Goal: Understand site structure: Grasp the organization and layout of the website

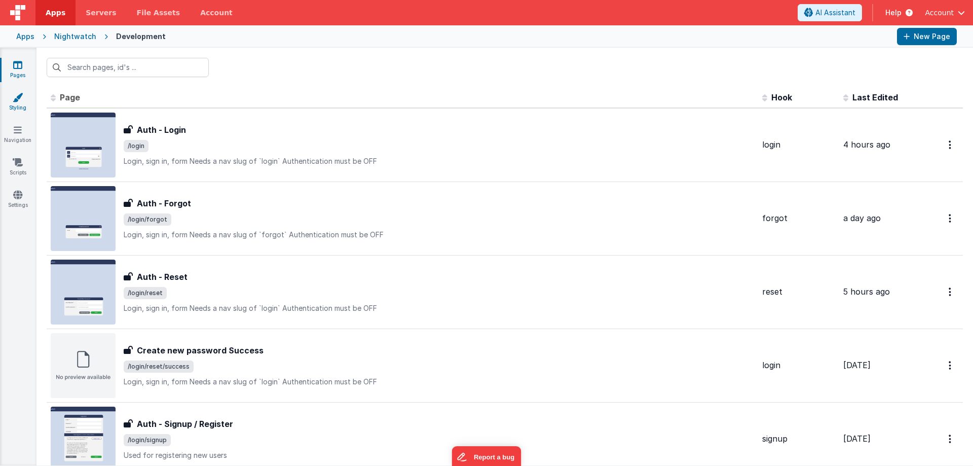
click at [7, 102] on link "Styling" at bounding box center [17, 102] width 36 height 20
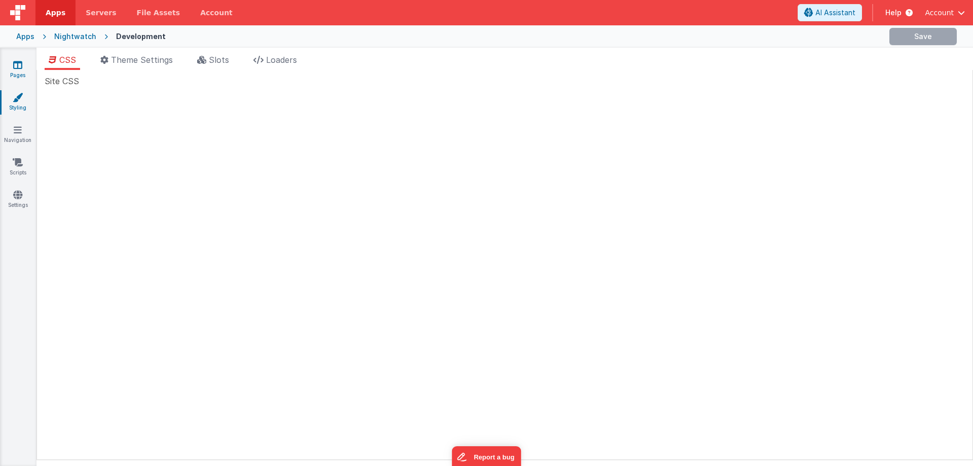
click at [12, 60] on link "Pages" at bounding box center [17, 70] width 36 height 20
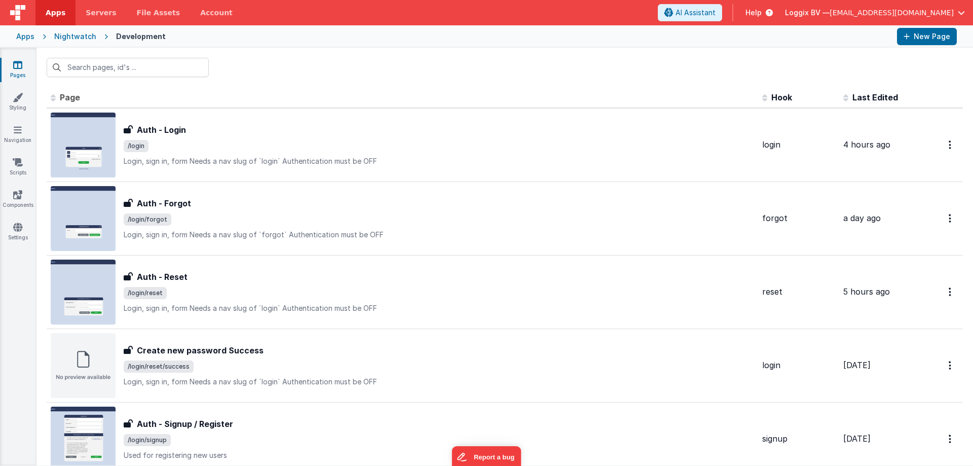
click at [412, 67] on div at bounding box center [504, 68] width 936 height 40
click at [446, 66] on div at bounding box center [504, 68] width 936 height 40
click at [447, 41] on div at bounding box center [531, 36] width 715 height 17
click at [21, 135] on link "Navigation" at bounding box center [17, 135] width 36 height 20
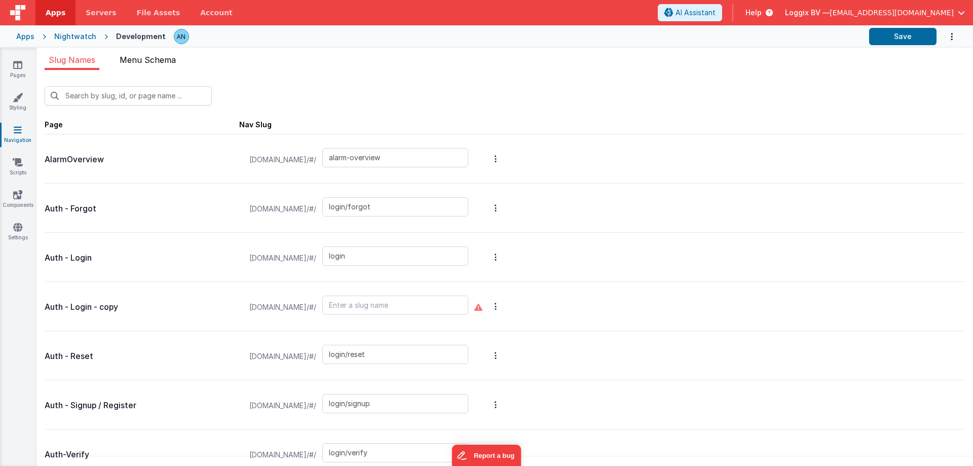
click at [134, 62] on span "Menu Schema" at bounding box center [148, 60] width 56 height 10
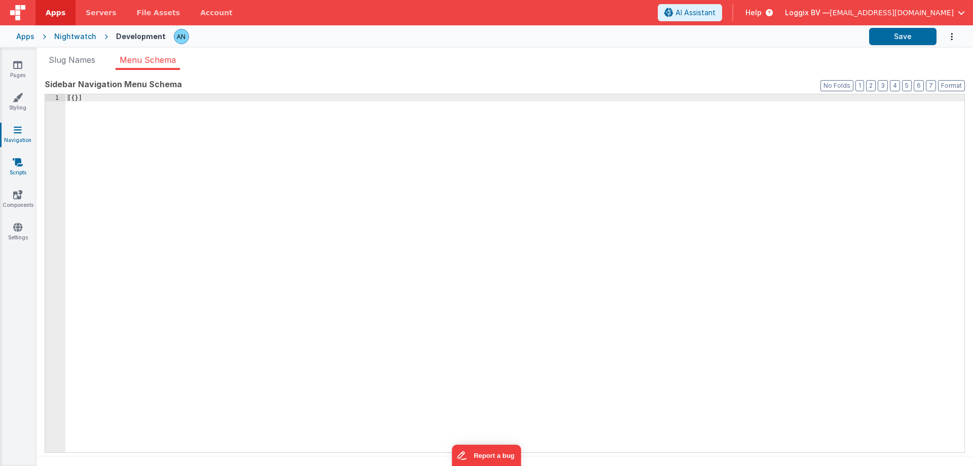
click at [24, 160] on link "Scripts" at bounding box center [17, 167] width 36 height 20
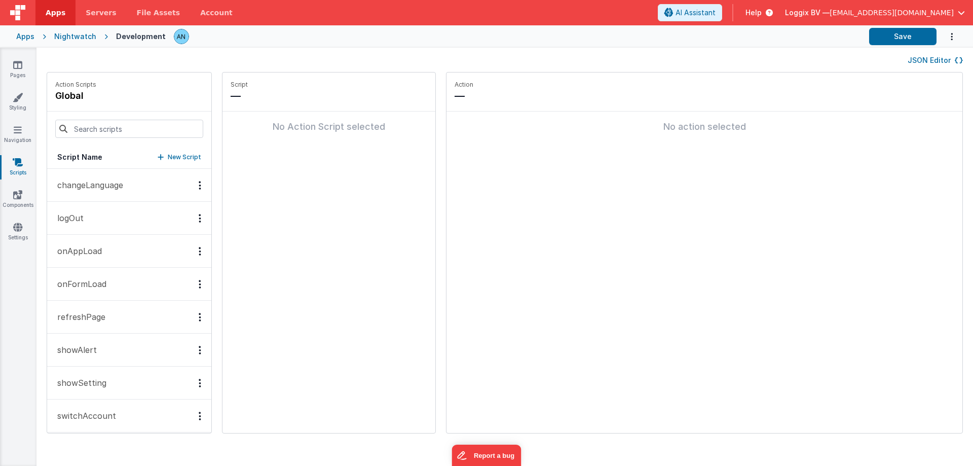
click at [119, 250] on button "onAppLoad" at bounding box center [129, 251] width 164 height 33
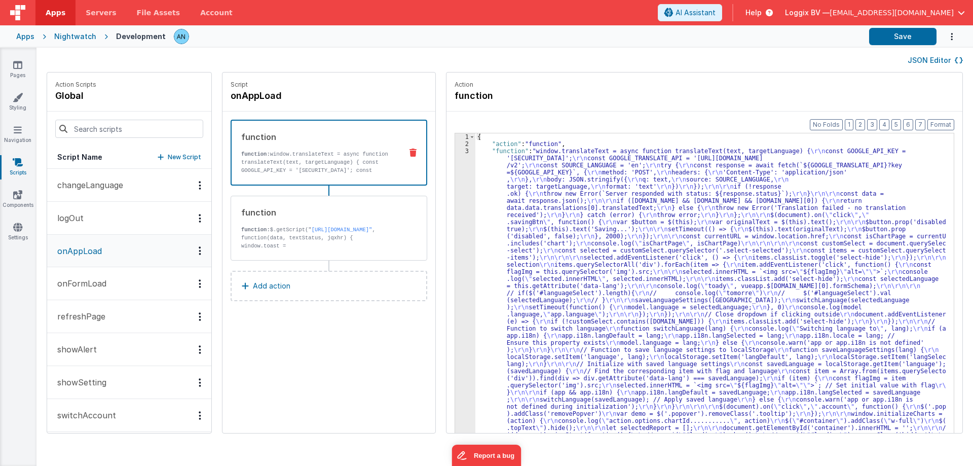
click at [328, 163] on p "function: window.translateText = async function translateText(text, targetLangu…" at bounding box center [317, 194] width 152 height 89
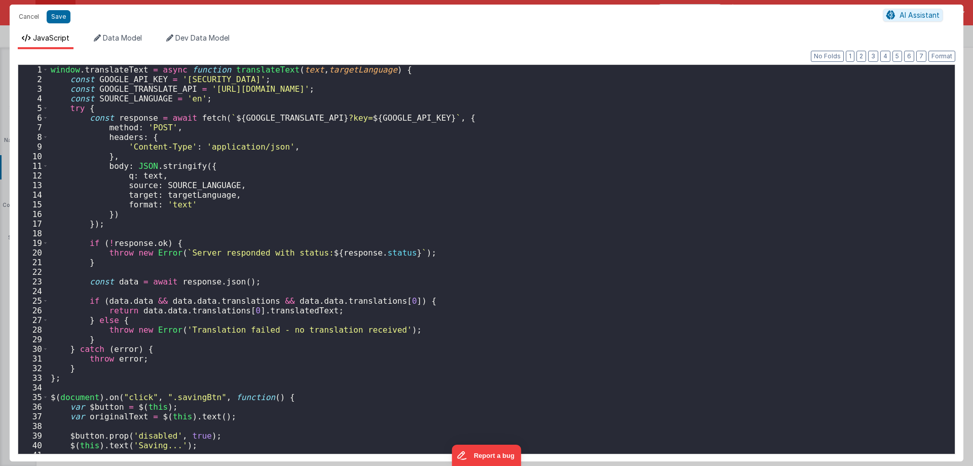
click at [342, 177] on div "window . translateText = async function translateText ( text , targetLanguage )…" at bounding box center [498, 272] width 898 height 414
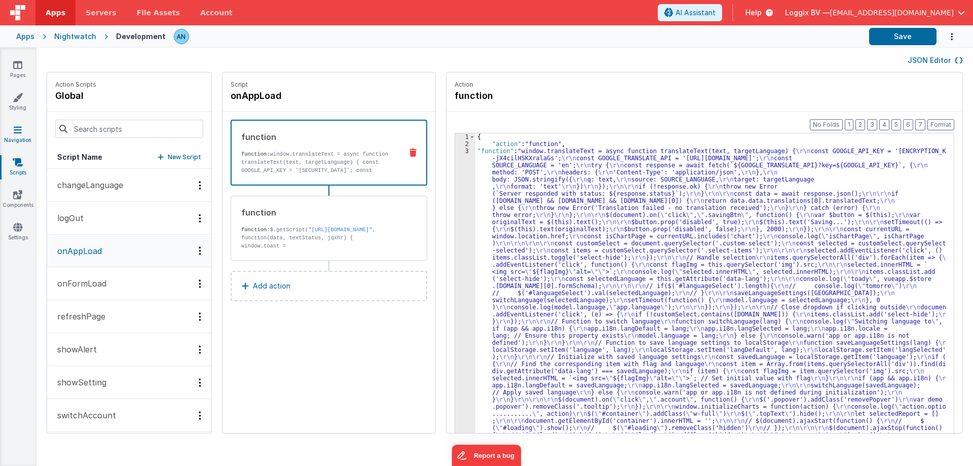
click at [8, 135] on link "Navigation" at bounding box center [17, 135] width 36 height 20
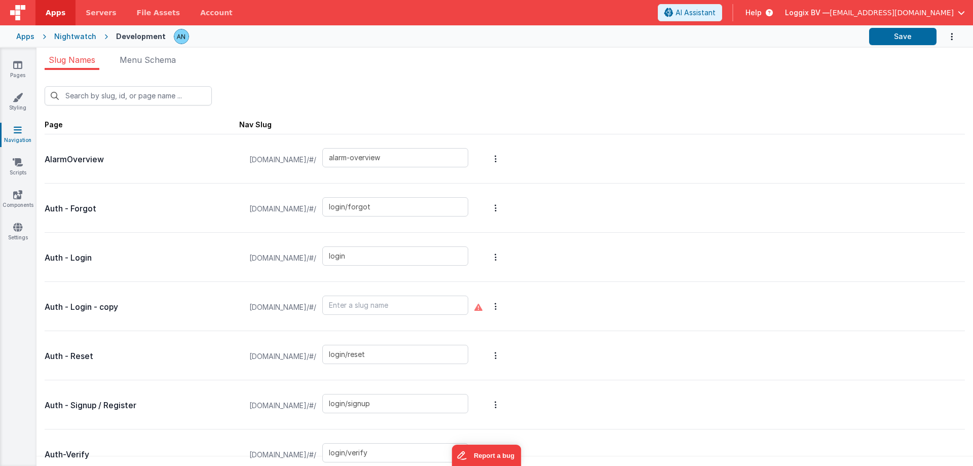
click at [277, 50] on div "Slug Names Menu Schema New Slug Page Nav Slug AlarmOverview [DOMAIN_NAME]/#/ al…" at bounding box center [504, 257] width 936 height 418
click at [583, 89] on div "New Slug" at bounding box center [505, 95] width 920 height 19
